Goal: Transaction & Acquisition: Obtain resource

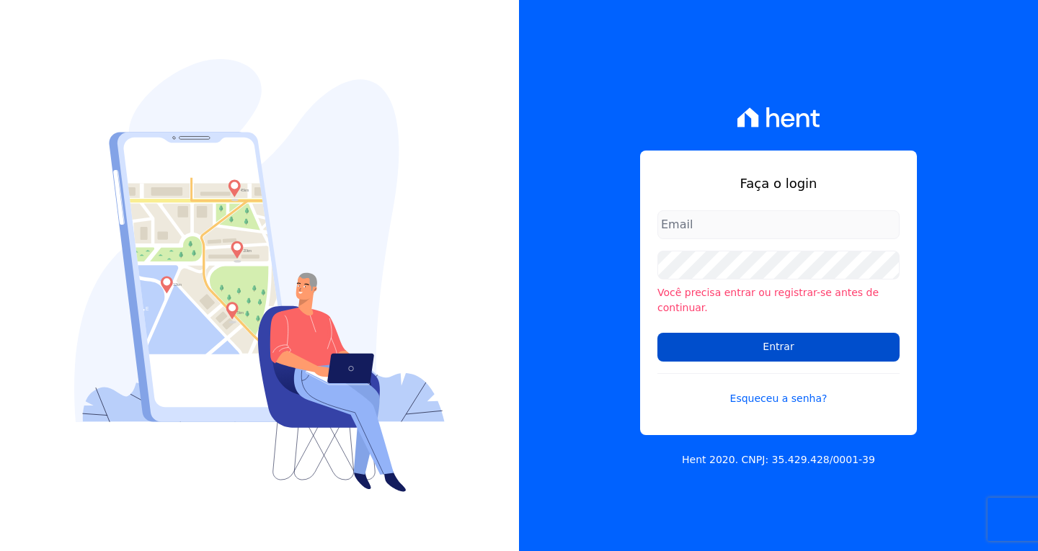
type input "[EMAIL_ADDRESS][DOMAIN_NAME]"
click at [729, 337] on input "Entrar" at bounding box center [778, 347] width 242 height 29
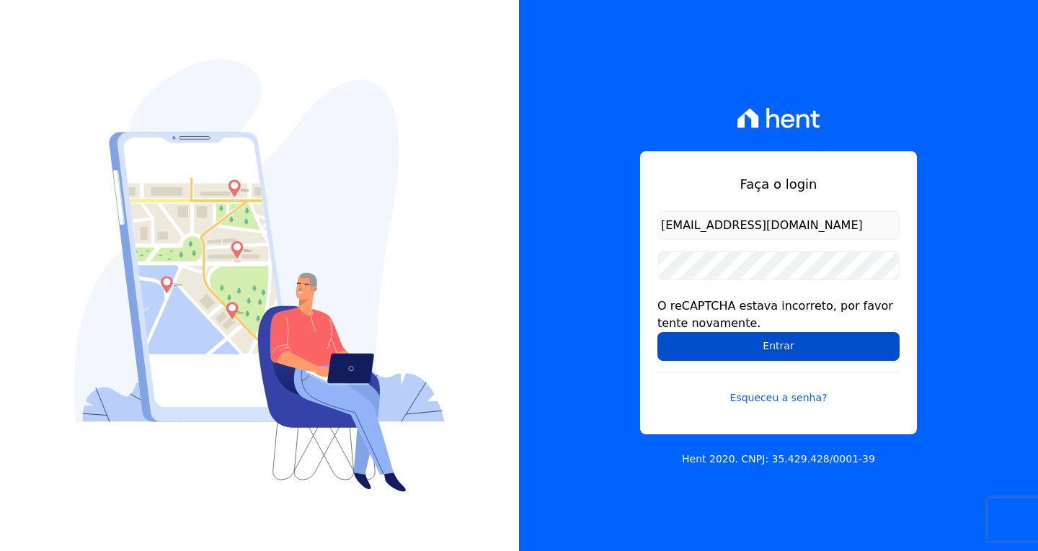
drag, startPoint x: 762, startPoint y: 352, endPoint x: 595, endPoint y: 337, distance: 167.3
click at [761, 351] on input "Entrar" at bounding box center [778, 346] width 242 height 29
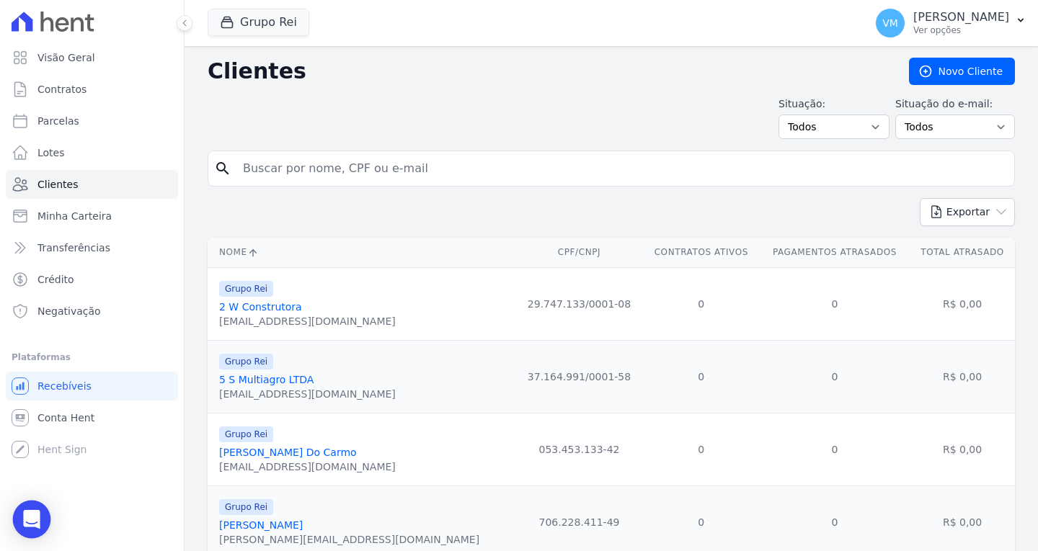
drag, startPoint x: 31, startPoint y: 518, endPoint x: 34, endPoint y: 505, distance: 13.3
click at [31, 516] on icon "Open Intercom Messenger" at bounding box center [31, 519] width 17 height 19
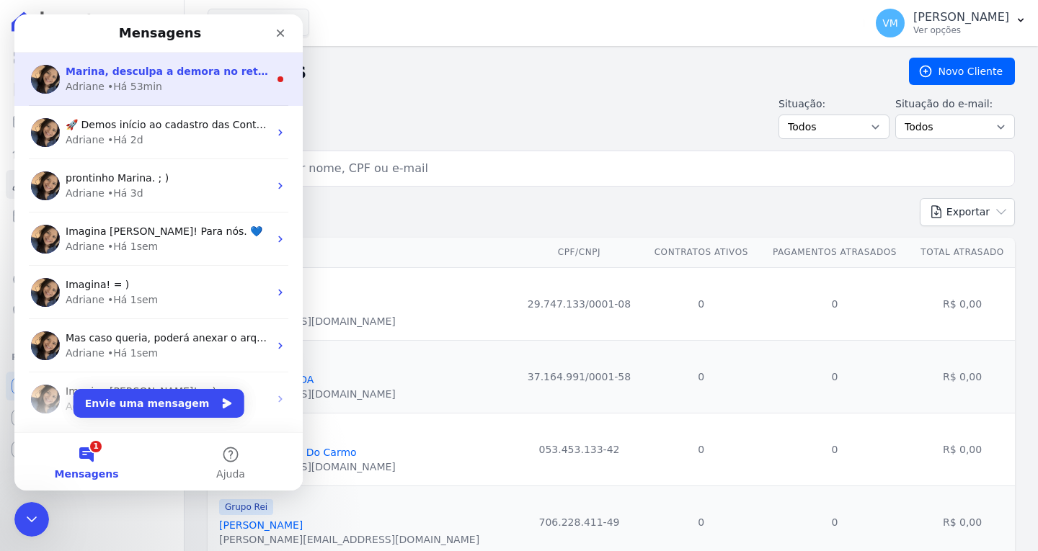
click at [180, 84] on div "Adriane • Há 53min" at bounding box center [167, 86] width 203 height 15
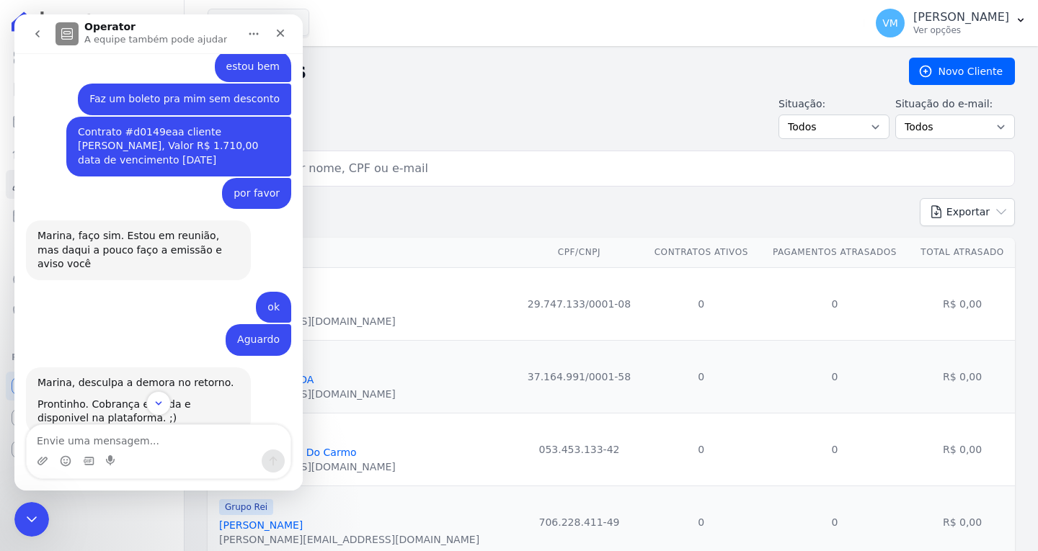
scroll to position [351, 0]
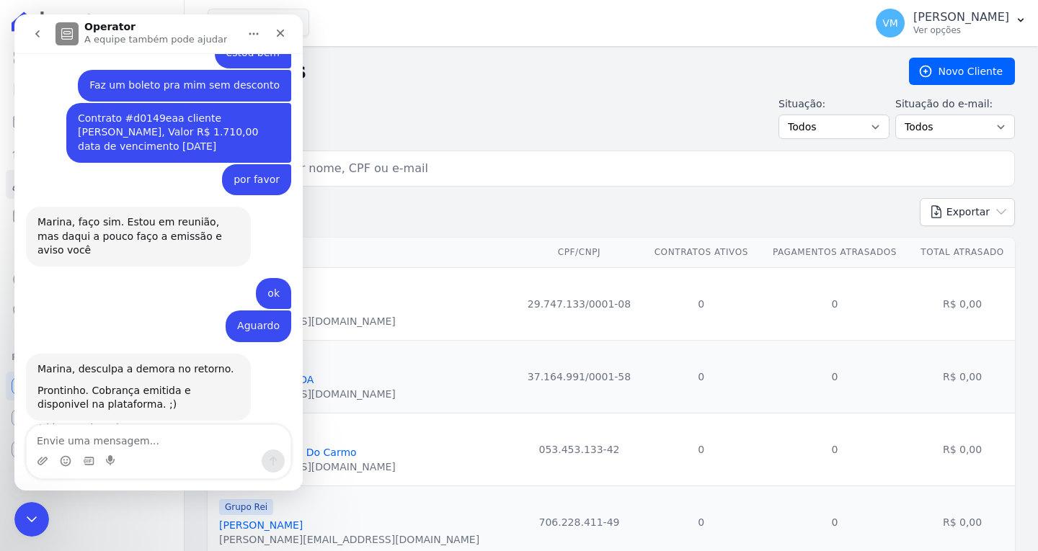
click at [414, 174] on input "search" at bounding box center [621, 168] width 774 height 29
type input "03777814105"
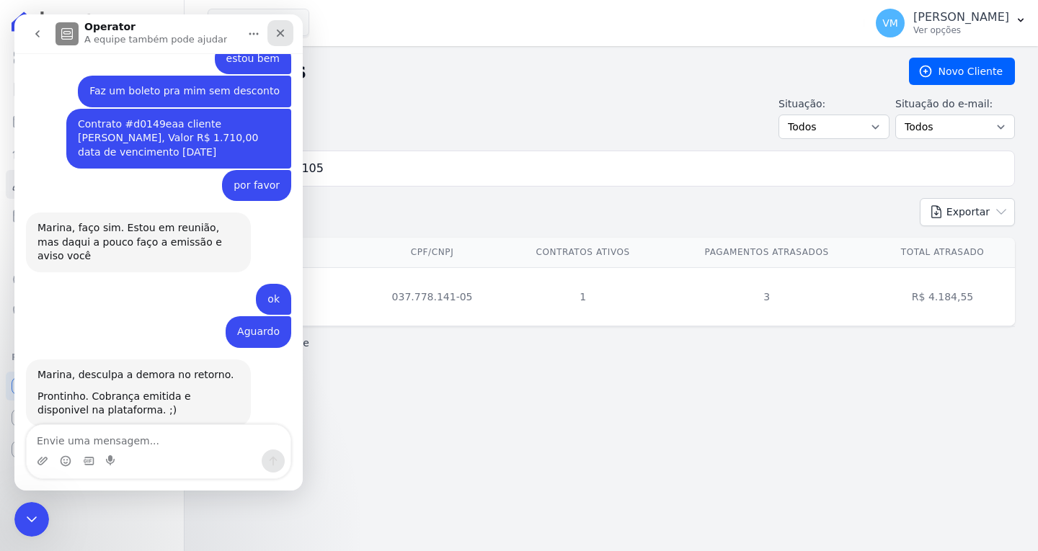
scroll to position [351, 0]
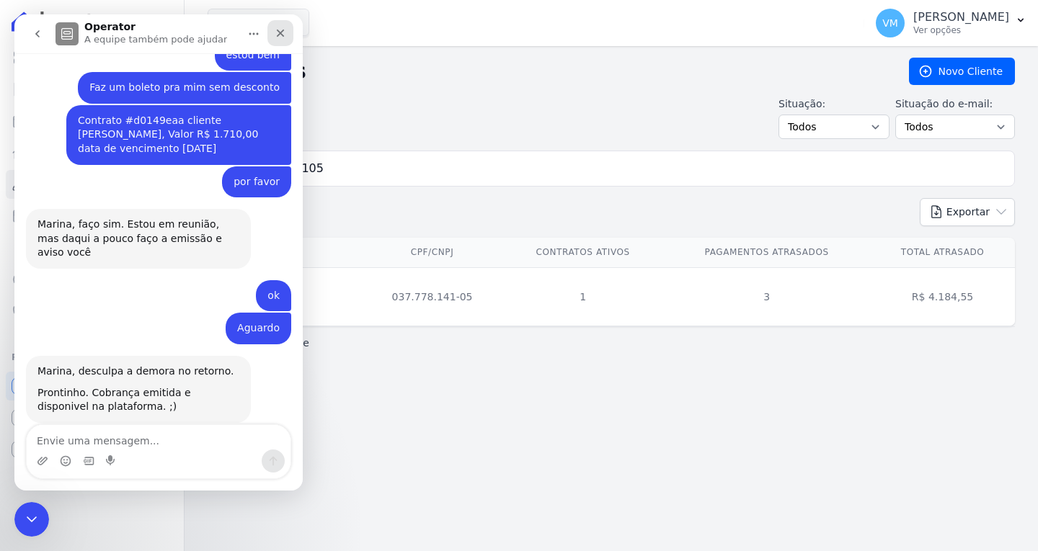
click at [283, 37] on icon "Fechar" at bounding box center [281, 33] width 12 height 12
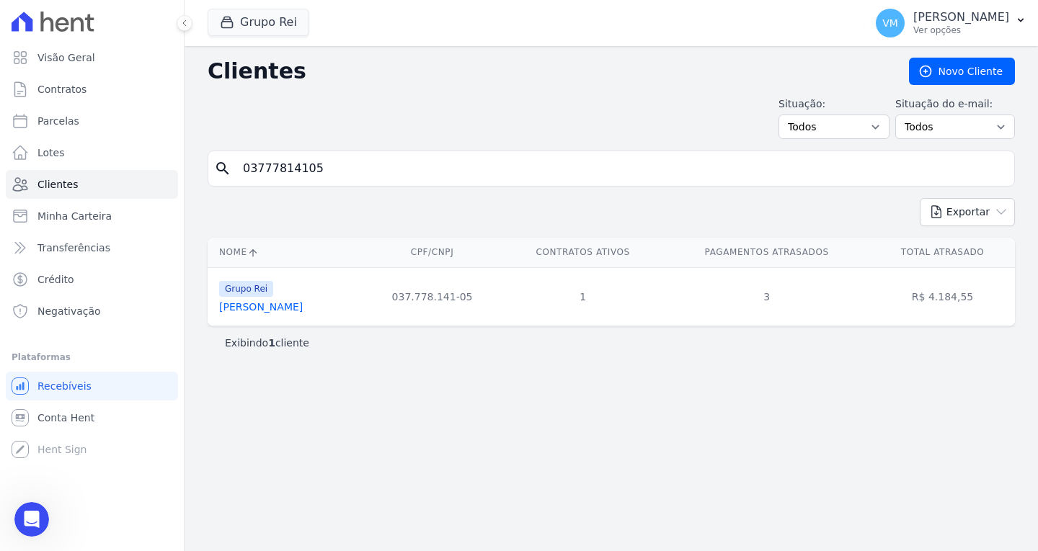
click at [294, 309] on link "[PERSON_NAME]" at bounding box center [261, 307] width 84 height 12
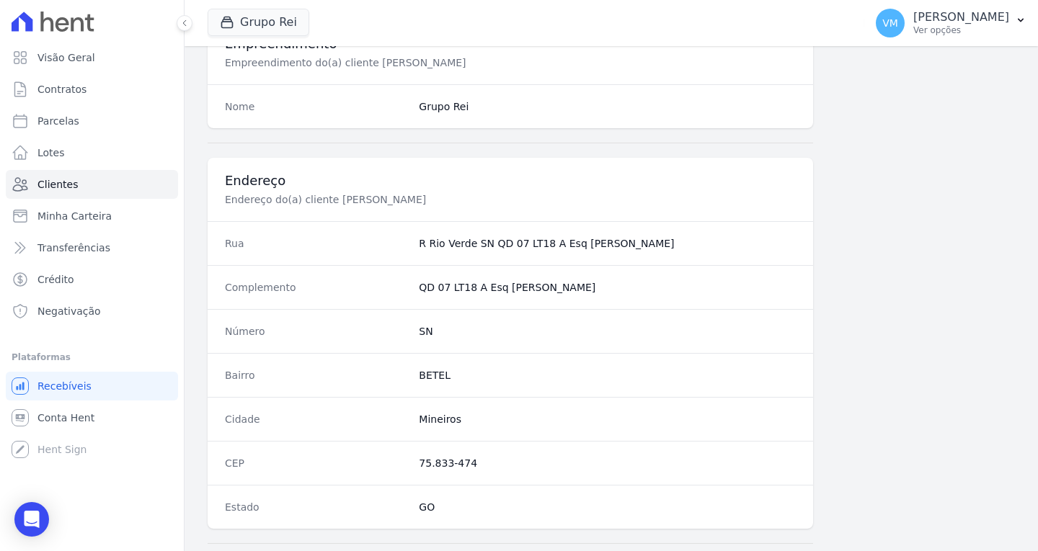
scroll to position [793, 0]
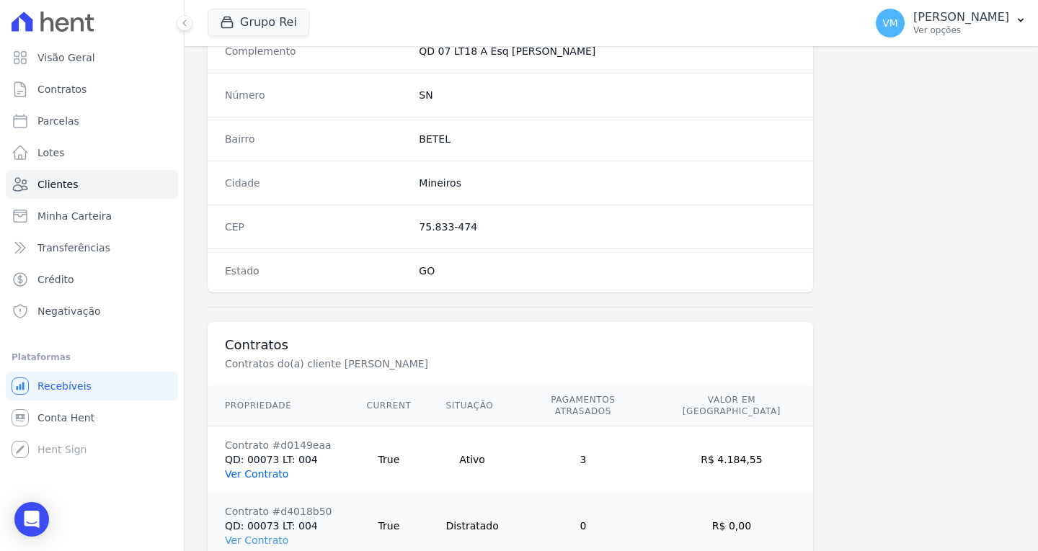
drag, startPoint x: 271, startPoint y: 465, endPoint x: 284, endPoint y: 455, distance: 16.4
click at [271, 469] on link "Ver Contrato" at bounding box center [256, 475] width 63 height 12
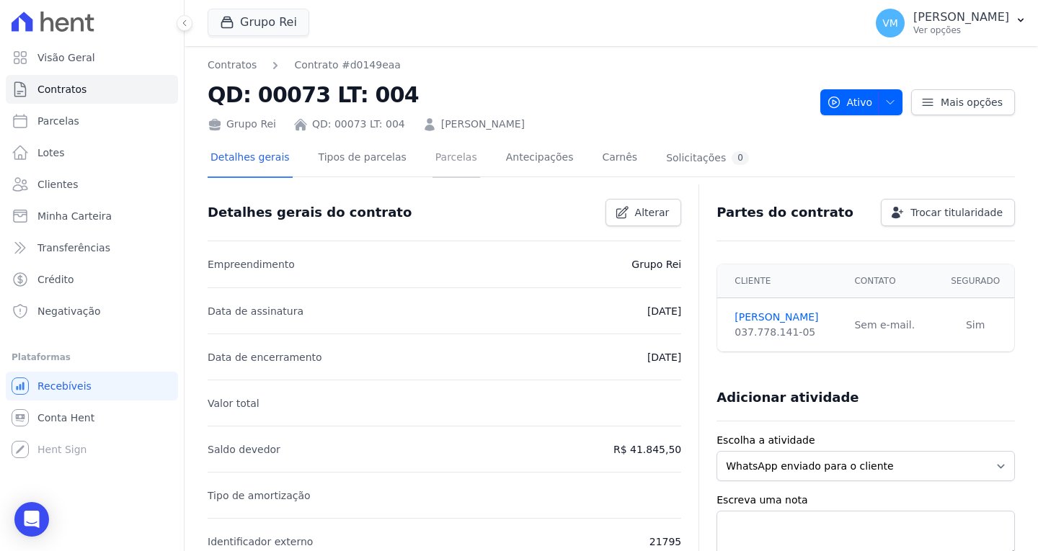
click at [443, 160] on link "Parcelas" at bounding box center [456, 159] width 48 height 38
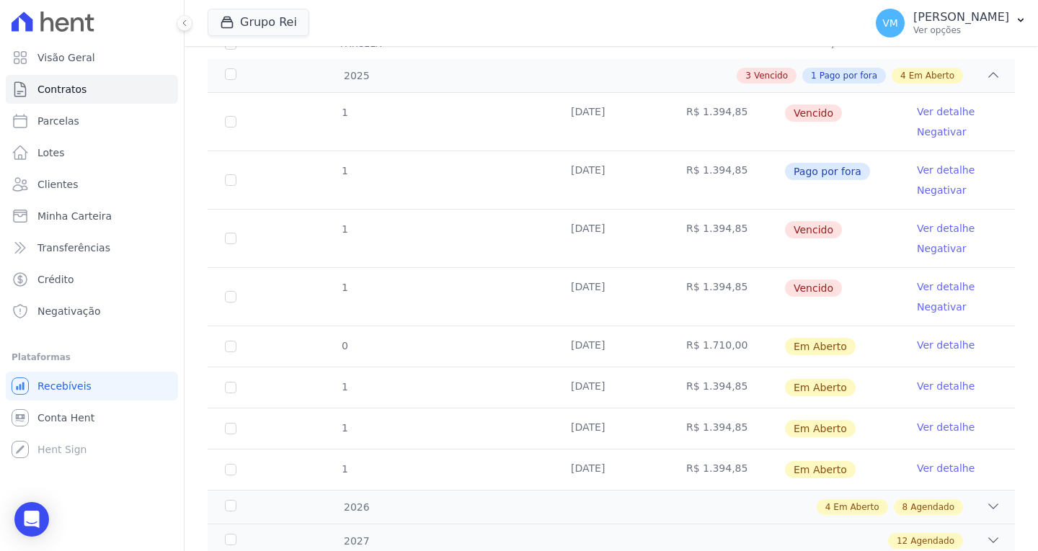
scroll to position [216, 0]
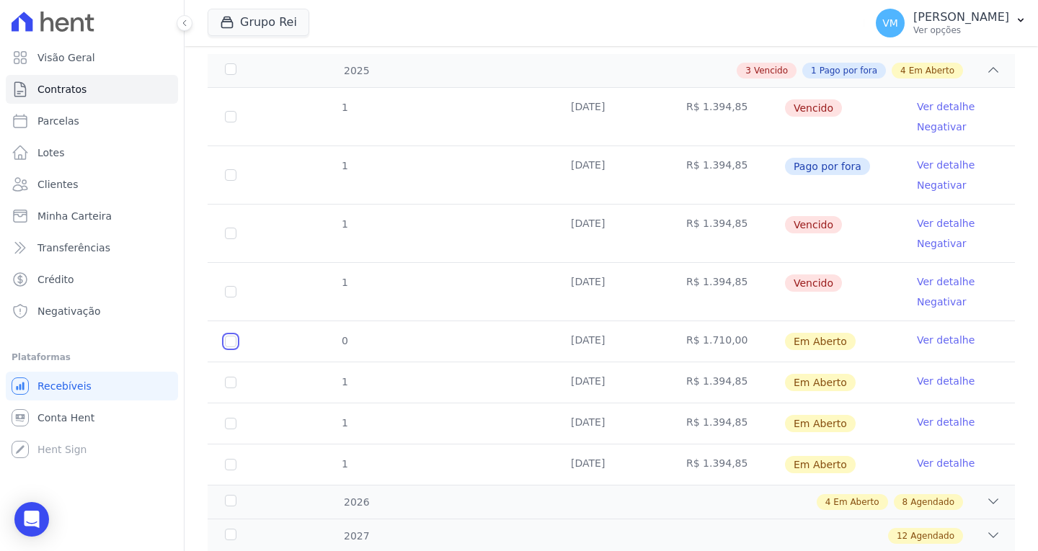
click at [228, 337] on input "checkbox" at bounding box center [231, 342] width 12 height 12
checkbox input "true"
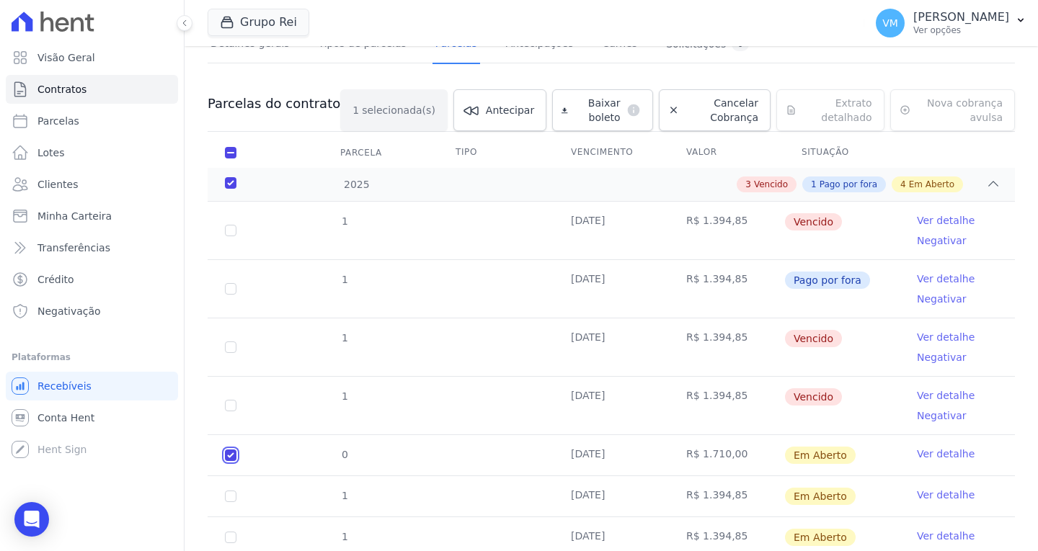
scroll to position [0, 0]
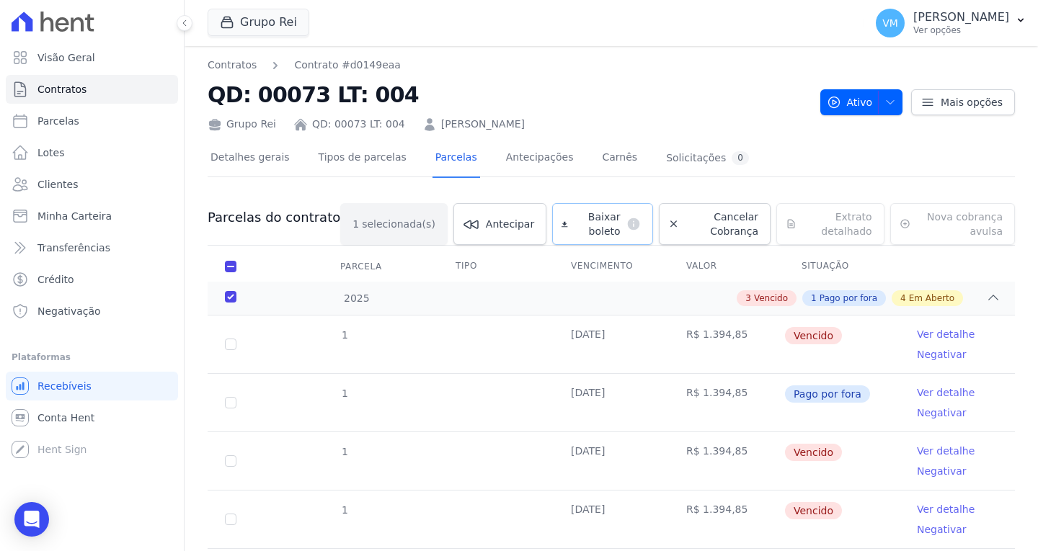
click at [585, 233] on span "Baixar boleto" at bounding box center [597, 224] width 47 height 29
click at [967, 21] on p "[PERSON_NAME]" at bounding box center [961, 17] width 96 height 14
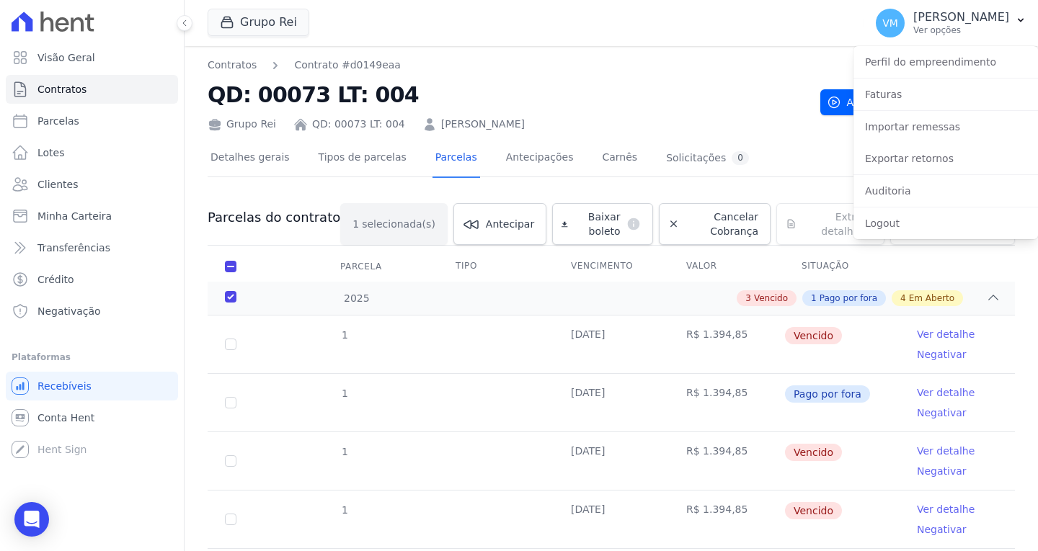
drag, startPoint x: 41, startPoint y: 519, endPoint x: 48, endPoint y: 492, distance: 27.4
click at [41, 519] on div "Open Intercom Messenger" at bounding box center [31, 519] width 35 height 35
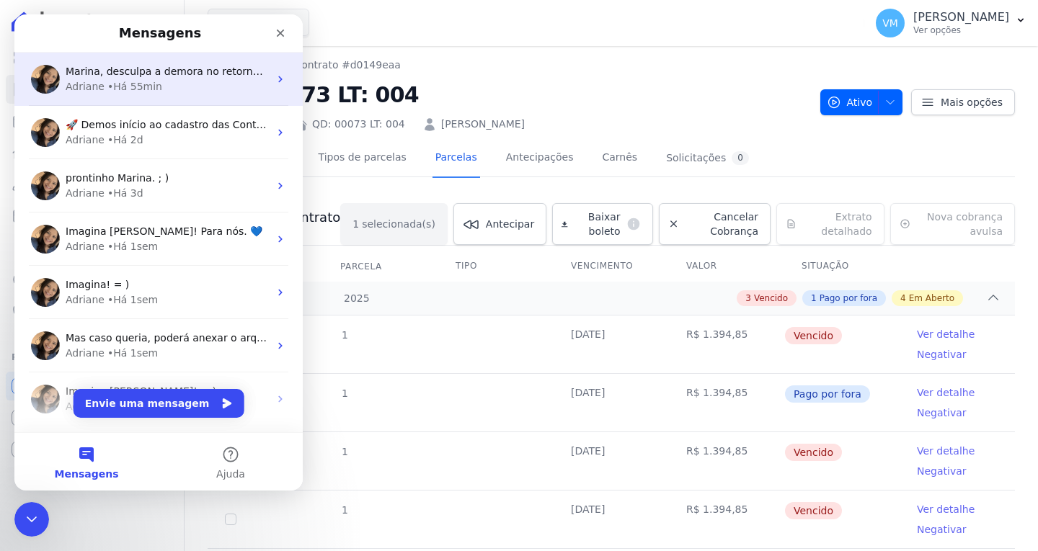
click at [155, 90] on div "Adriane • Há 55min" at bounding box center [167, 86] width 203 height 15
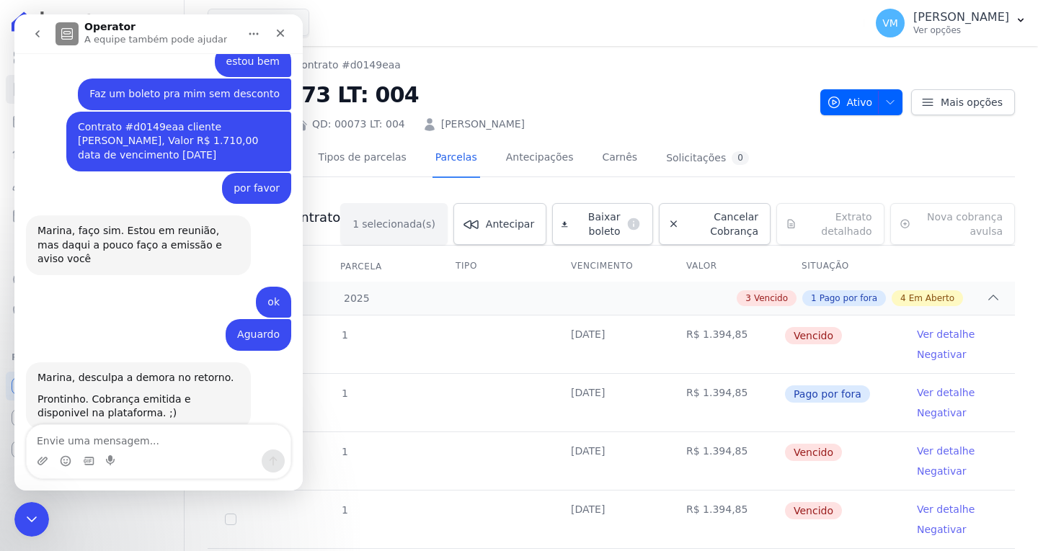
scroll to position [351, 0]
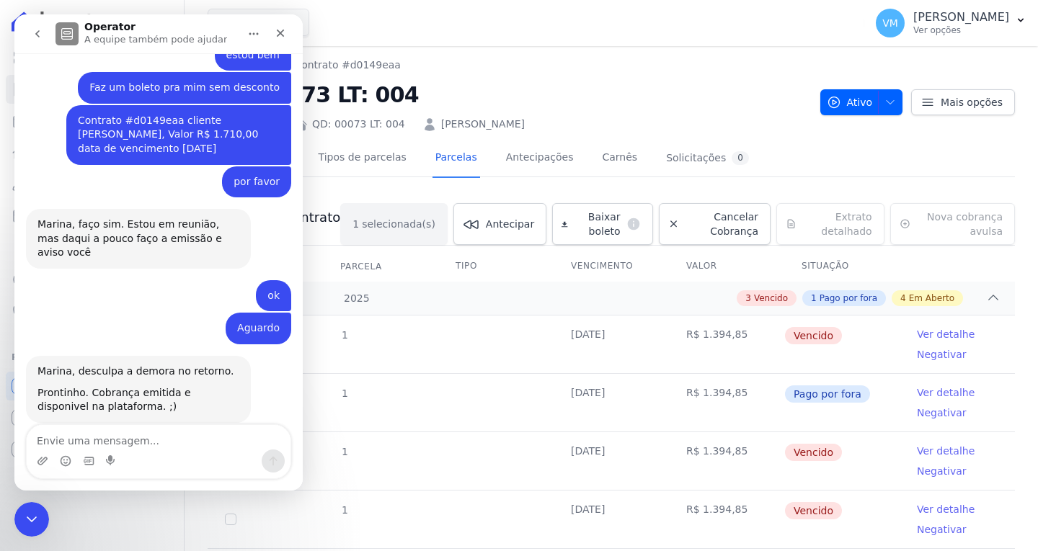
click at [105, 444] on textarea "Envie uma mensagem..." at bounding box center [159, 437] width 264 height 25
type textarea "Obrigada"
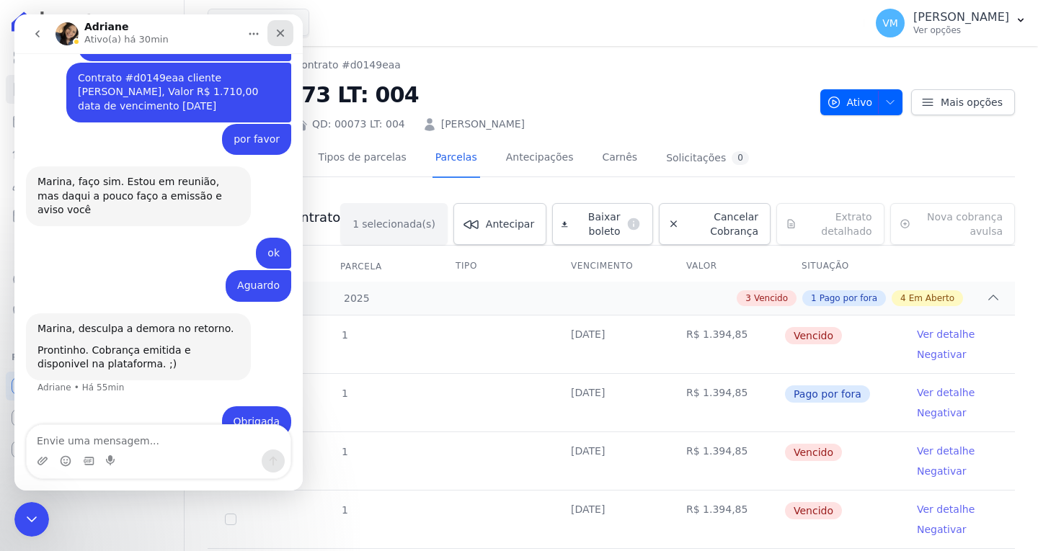
click at [288, 30] on div "Fechar" at bounding box center [280, 33] width 26 height 26
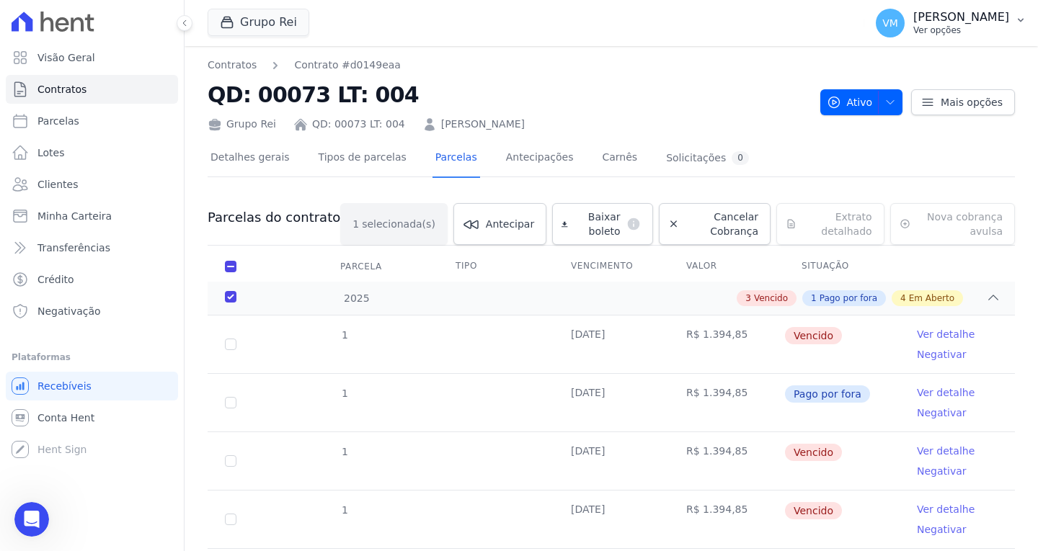
click at [1001, 17] on p "[PERSON_NAME]" at bounding box center [961, 17] width 96 height 14
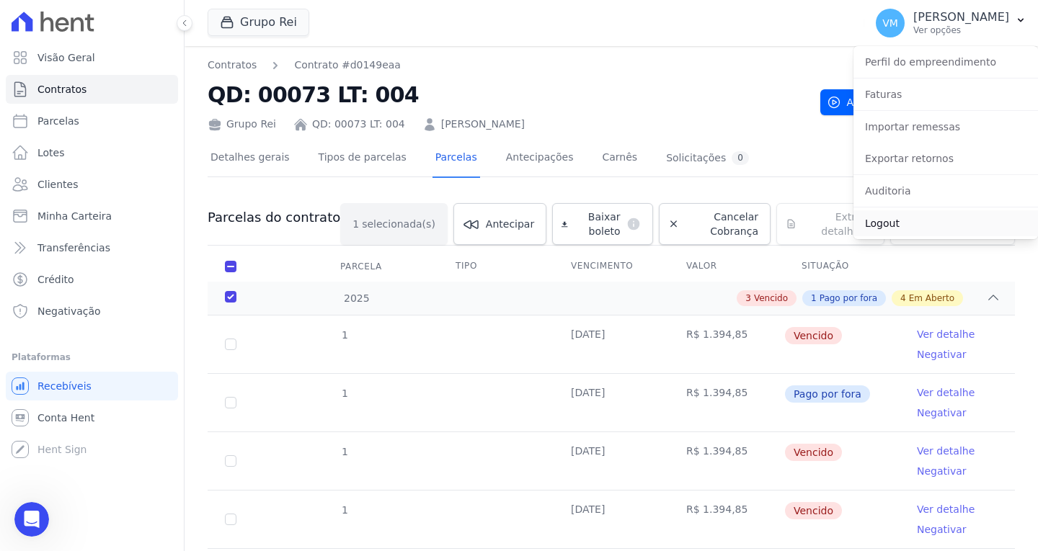
click at [926, 225] on link "Logout" at bounding box center [945, 223] width 185 height 26
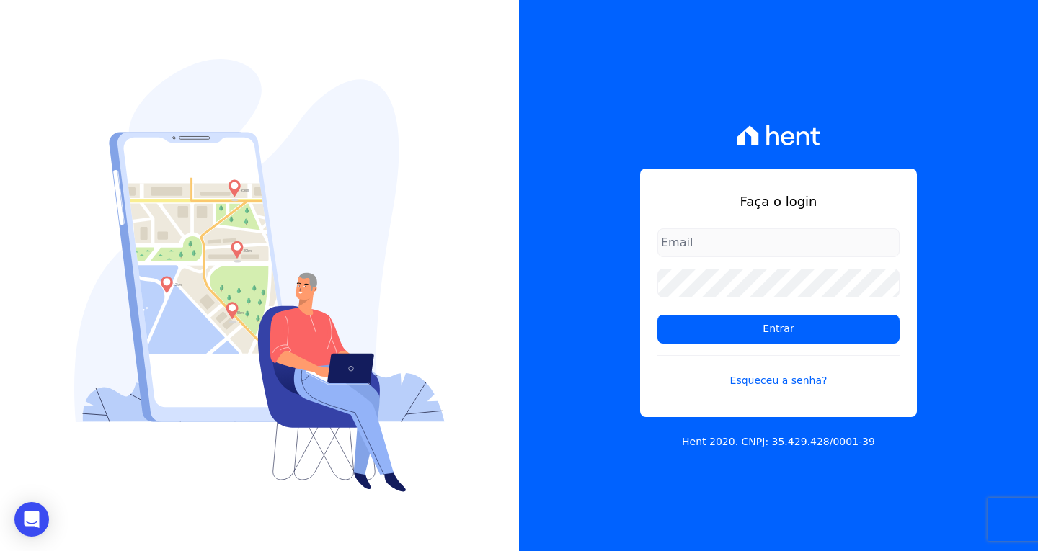
type input "[EMAIL_ADDRESS][DOMAIN_NAME]"
